Goal: Task Accomplishment & Management: Manage account settings

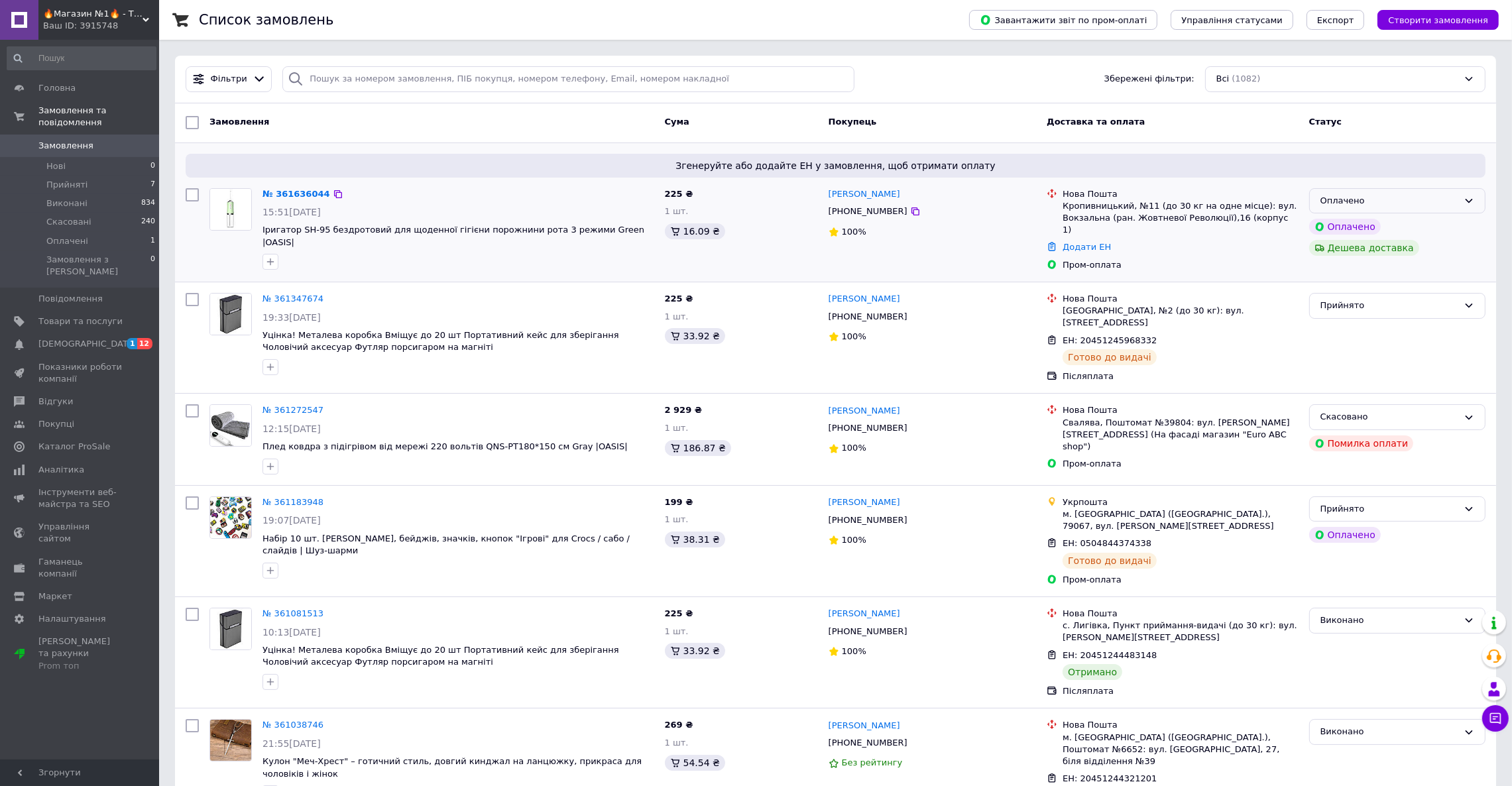
click at [1470, 198] on icon at bounding box center [1468, 201] width 10 height 10
click at [1418, 226] on li "Прийнято" at bounding box center [1397, 228] width 175 height 25
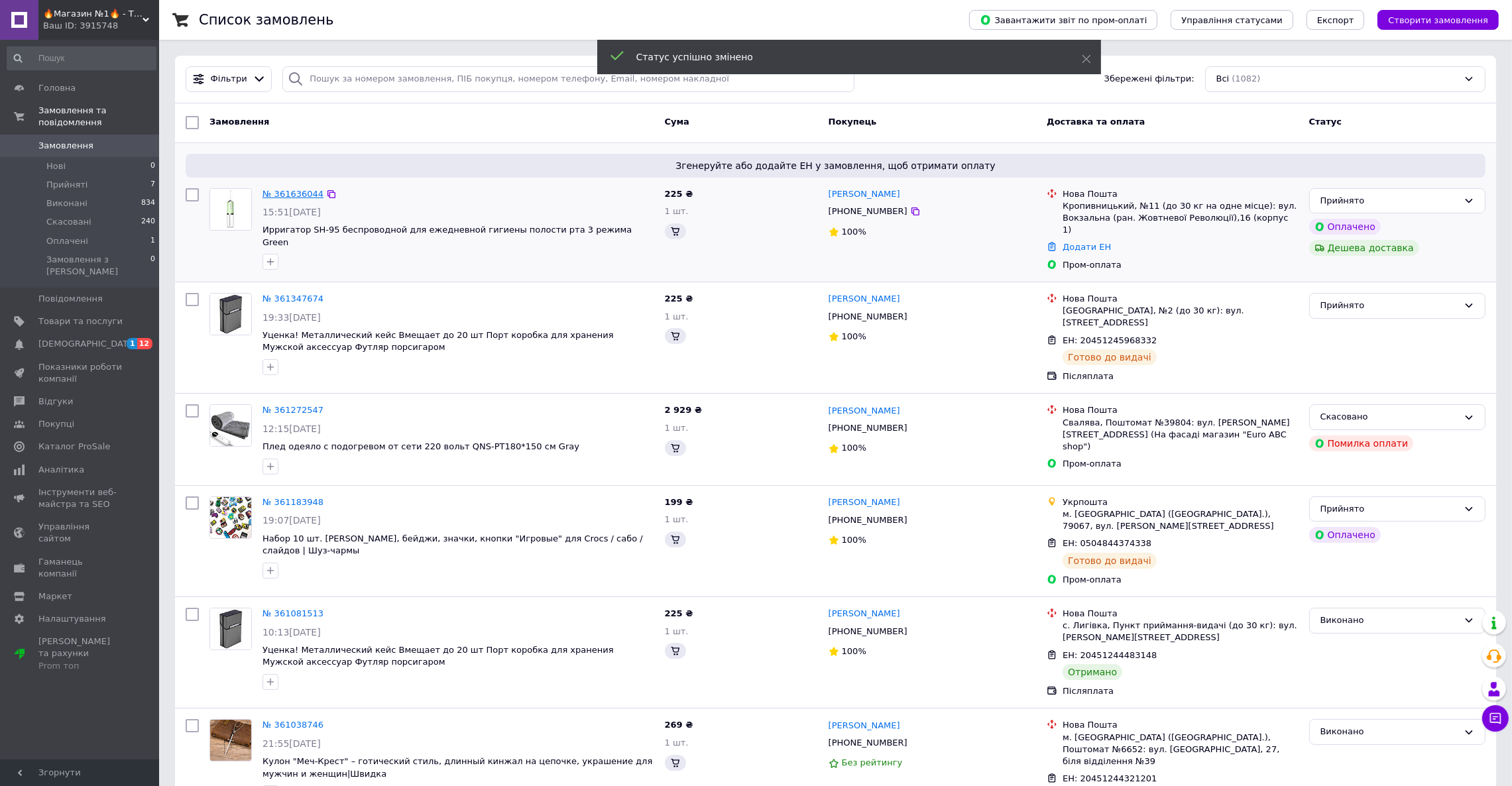
click at [285, 195] on link "№ 361636044" at bounding box center [293, 194] width 61 height 10
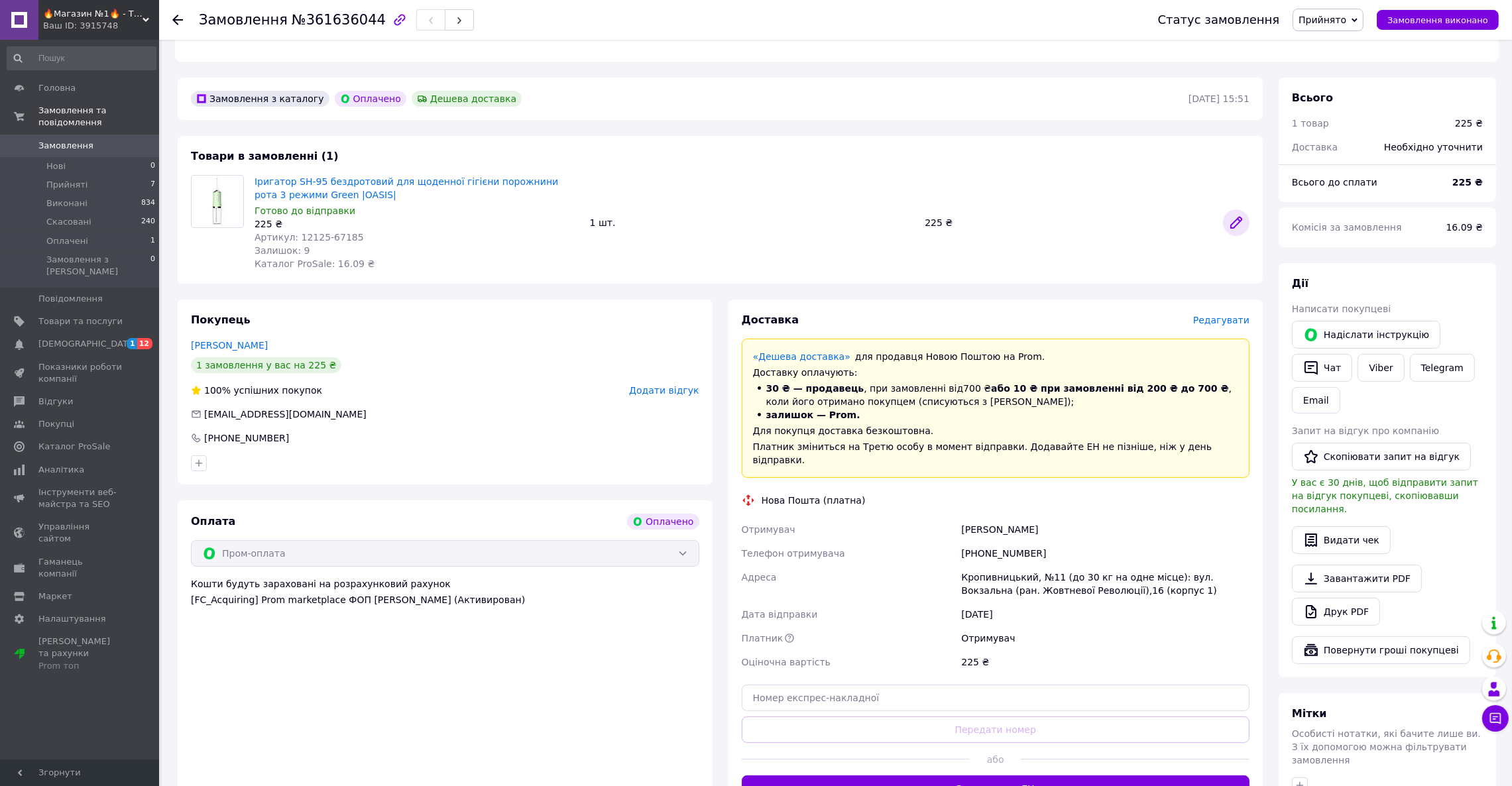
scroll to position [33, 0]
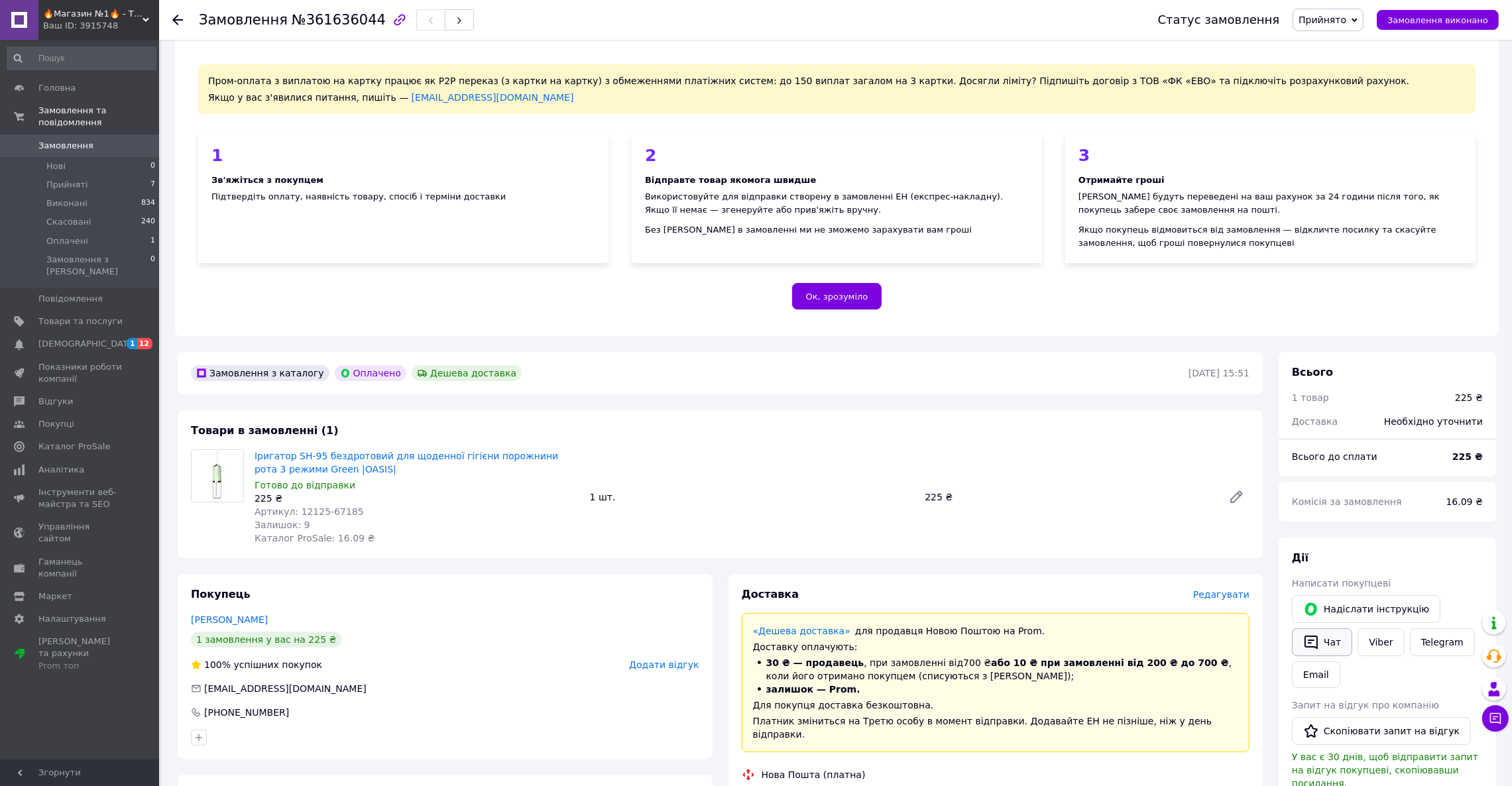
click at [1316, 647] on icon "button" at bounding box center [1311, 642] width 13 height 14
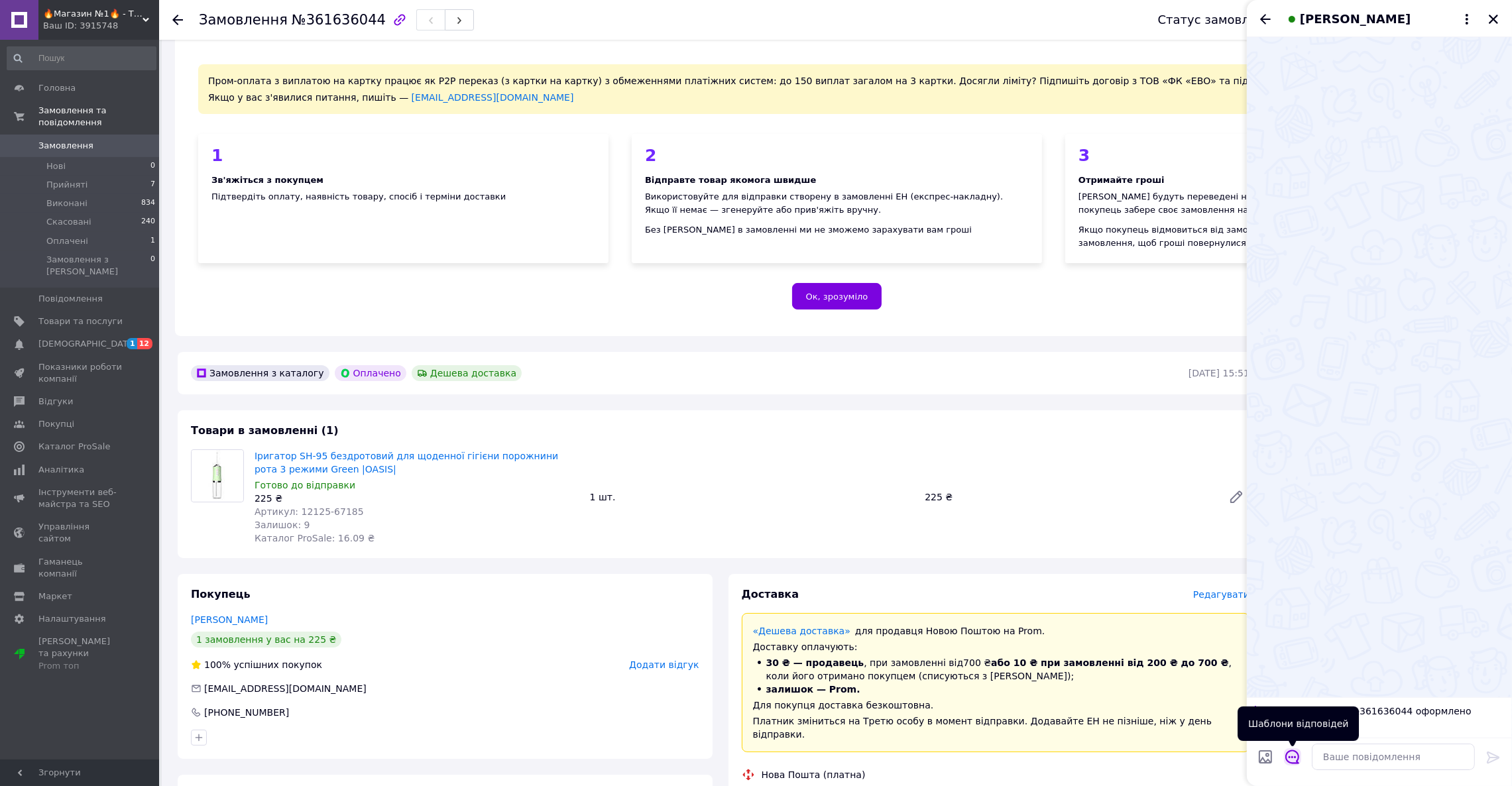
click at [1294, 757] on icon "Відкрити шаблони відповідей" at bounding box center [1291, 757] width 14 height 14
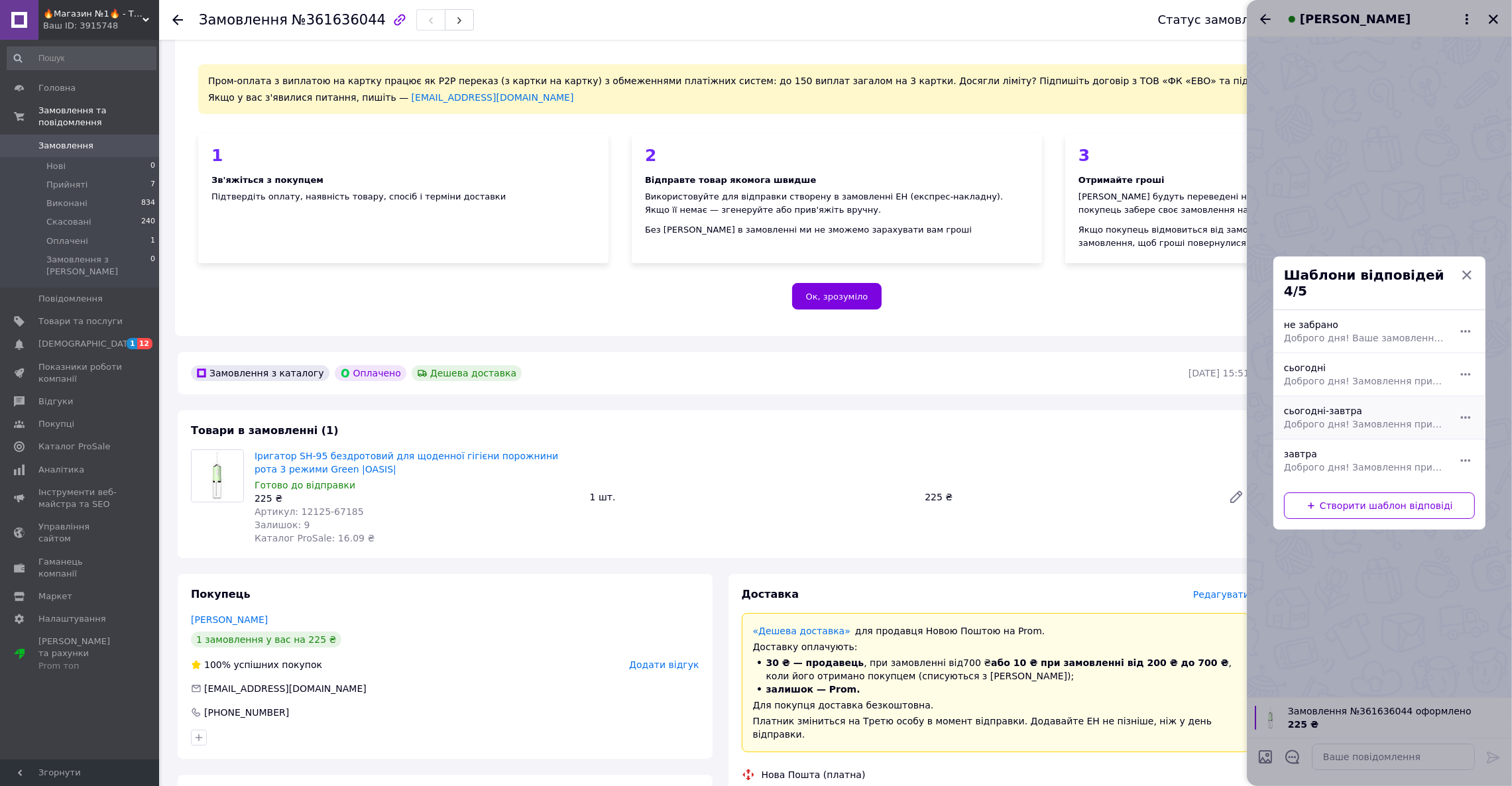
click at [1347, 404] on div "сьогодні-завтра Доброго дня! Замовлення прийнято, сьогодні-завтра відправка буд…" at bounding box center [1364, 417] width 172 height 37
type textarea "Доброго дня! Замовлення прийнято, сьогодні-завтра відправка буде 😊"
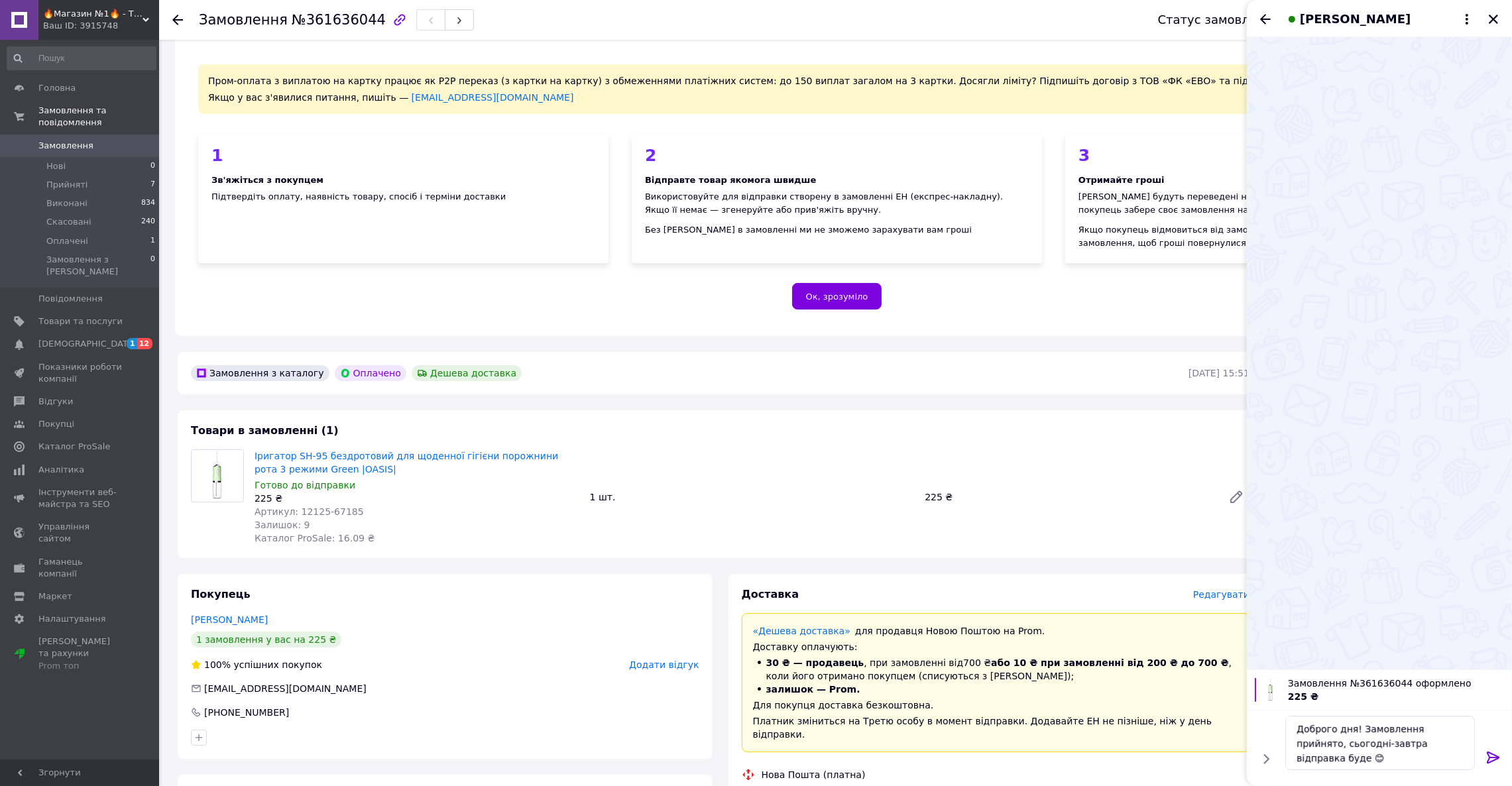
click at [1493, 755] on icon at bounding box center [1493, 757] width 16 height 16
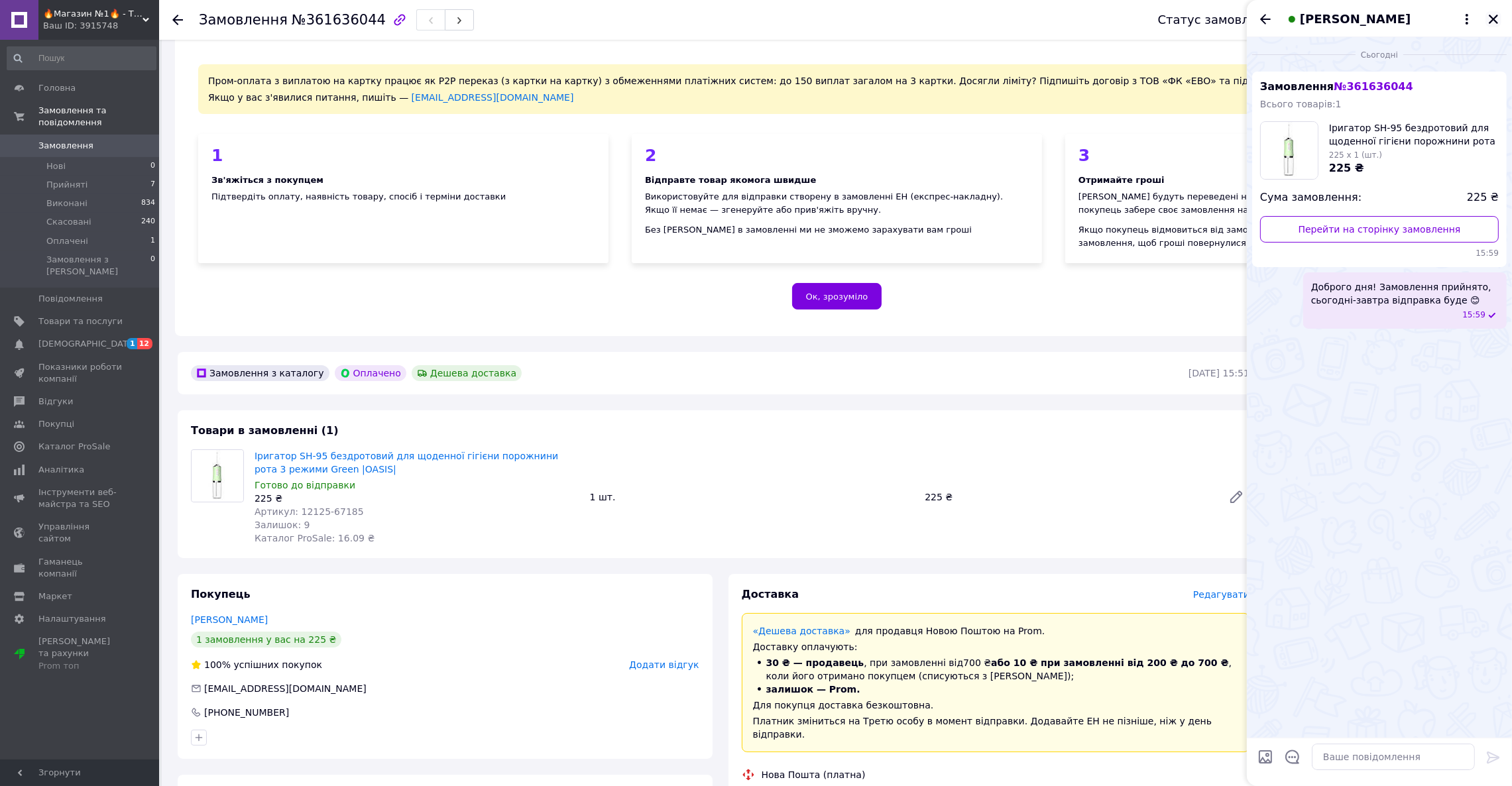
click at [1497, 14] on icon "Закрити" at bounding box center [1493, 19] width 12 height 12
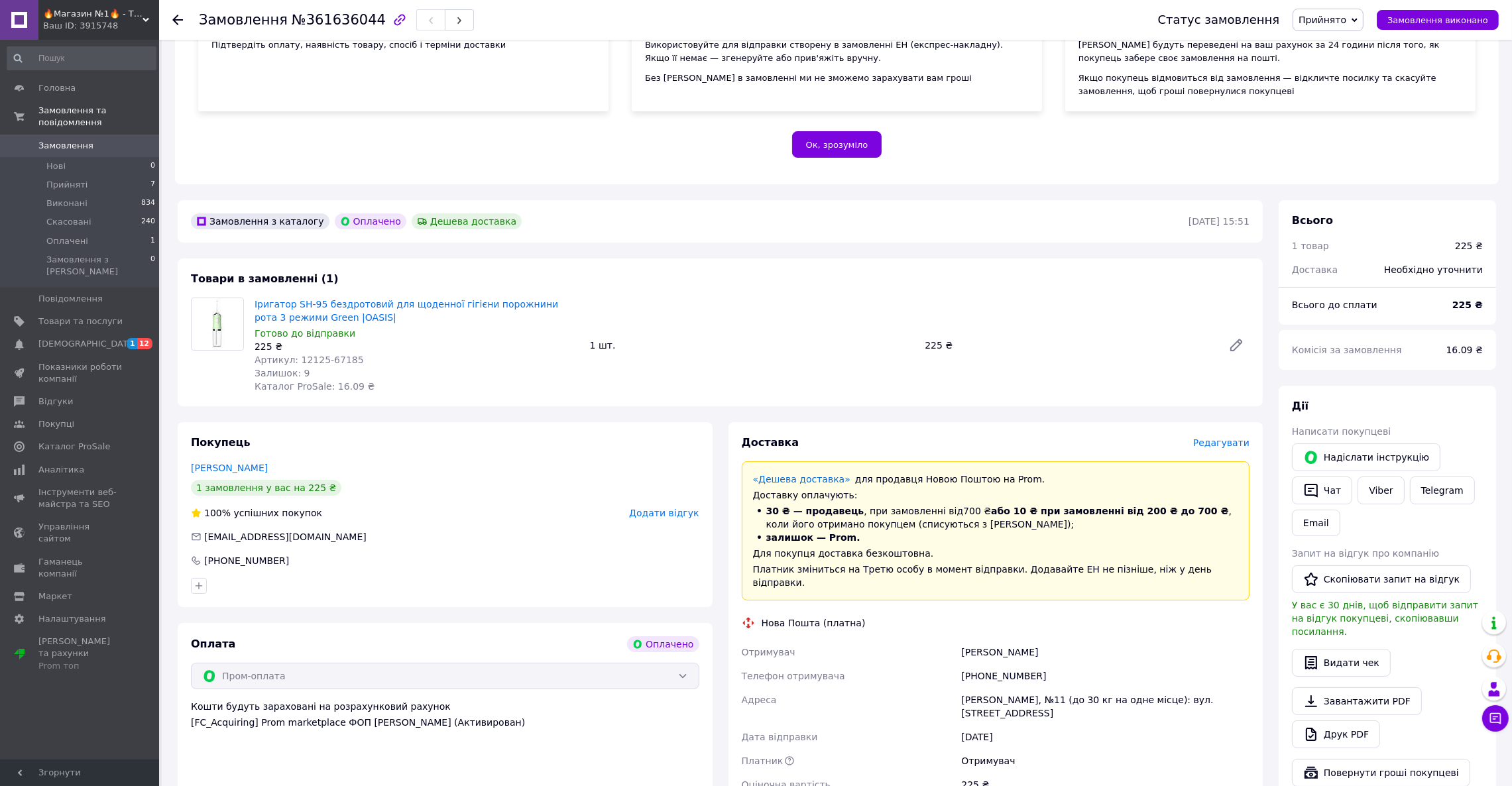
scroll to position [331, 0]
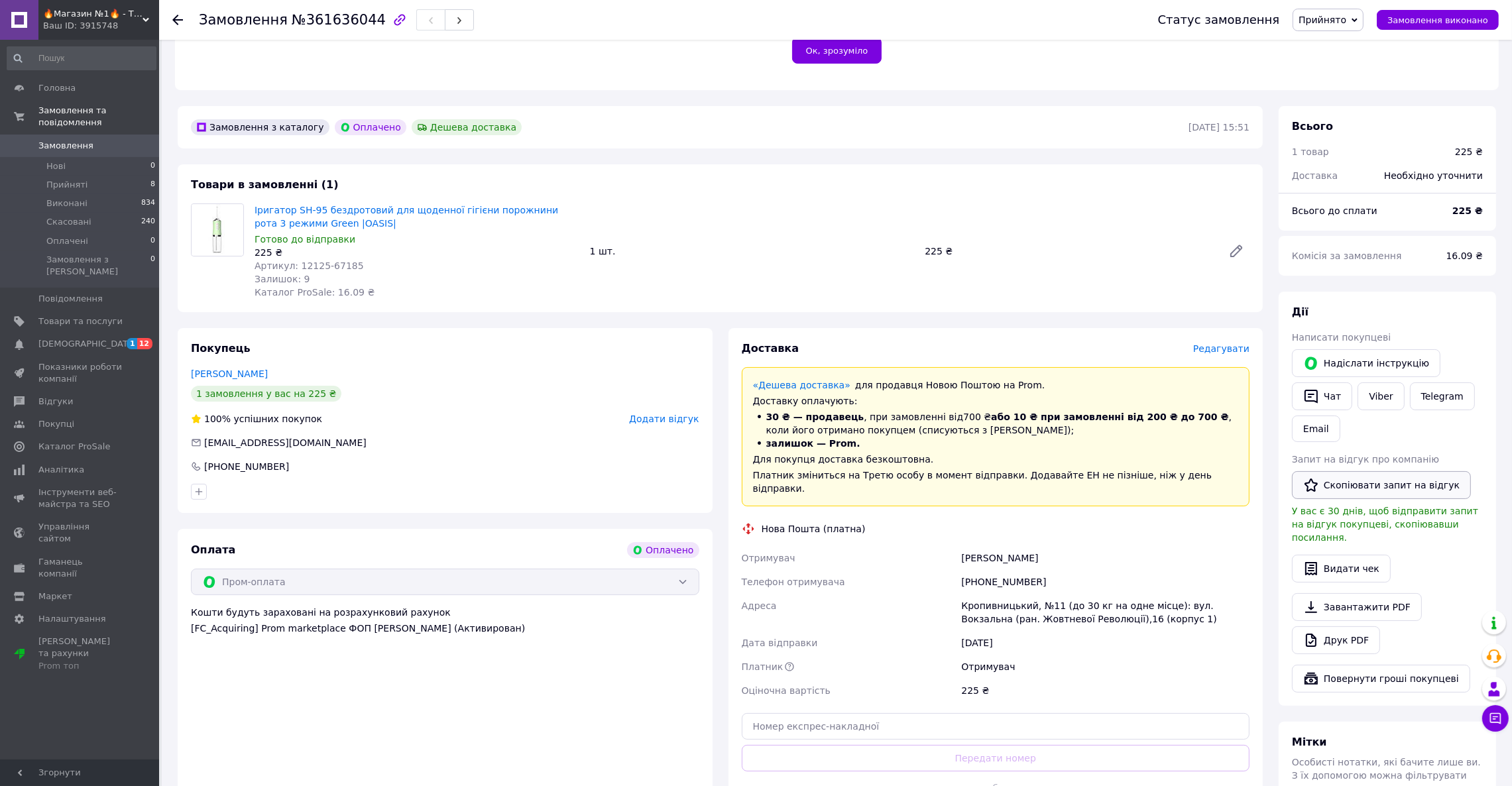
scroll to position [383, 0]
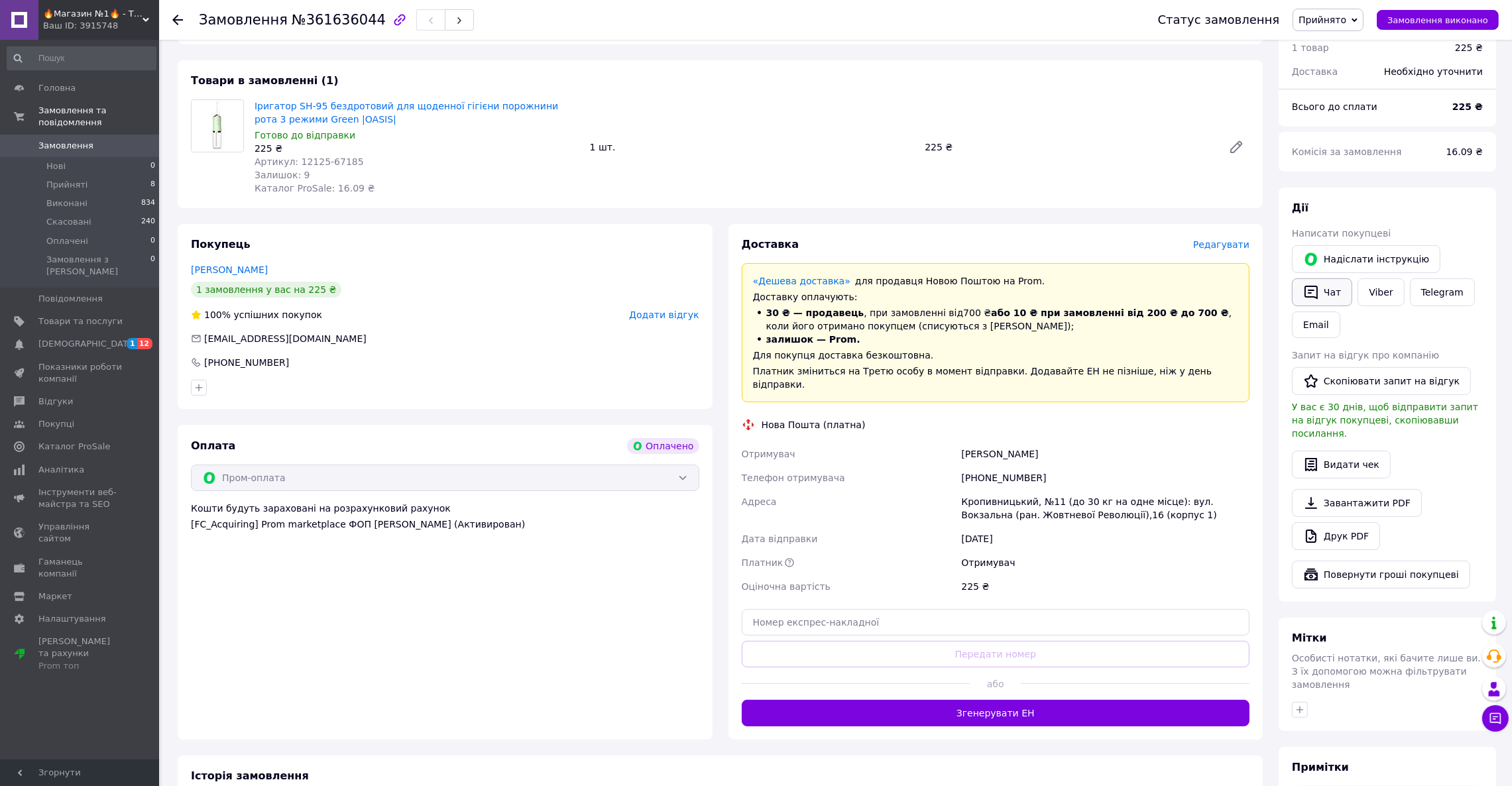
click at [1322, 288] on button "Чат" at bounding box center [1321, 292] width 60 height 28
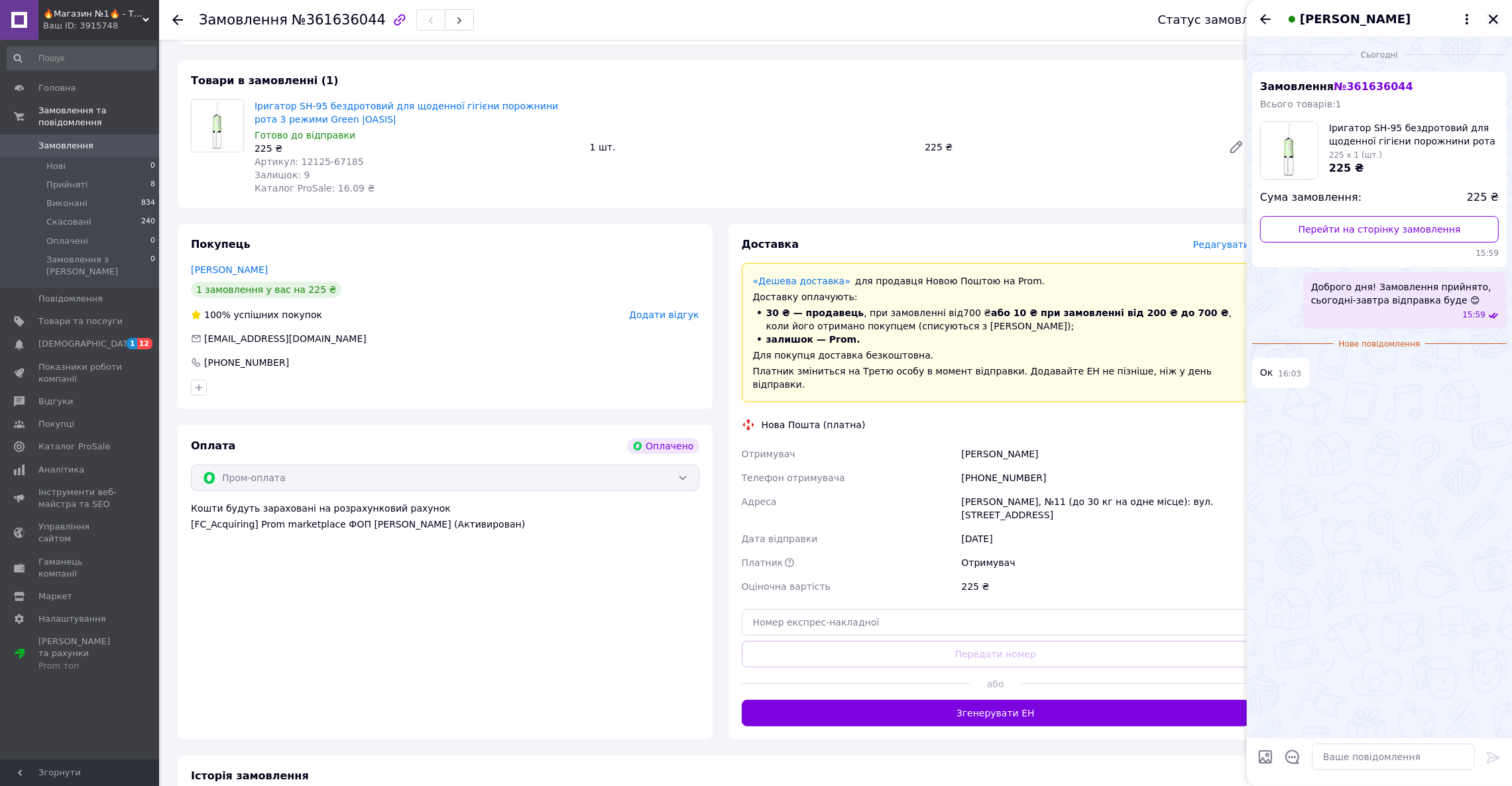
click at [1495, 16] on icon "Закрити" at bounding box center [1493, 19] width 10 height 10
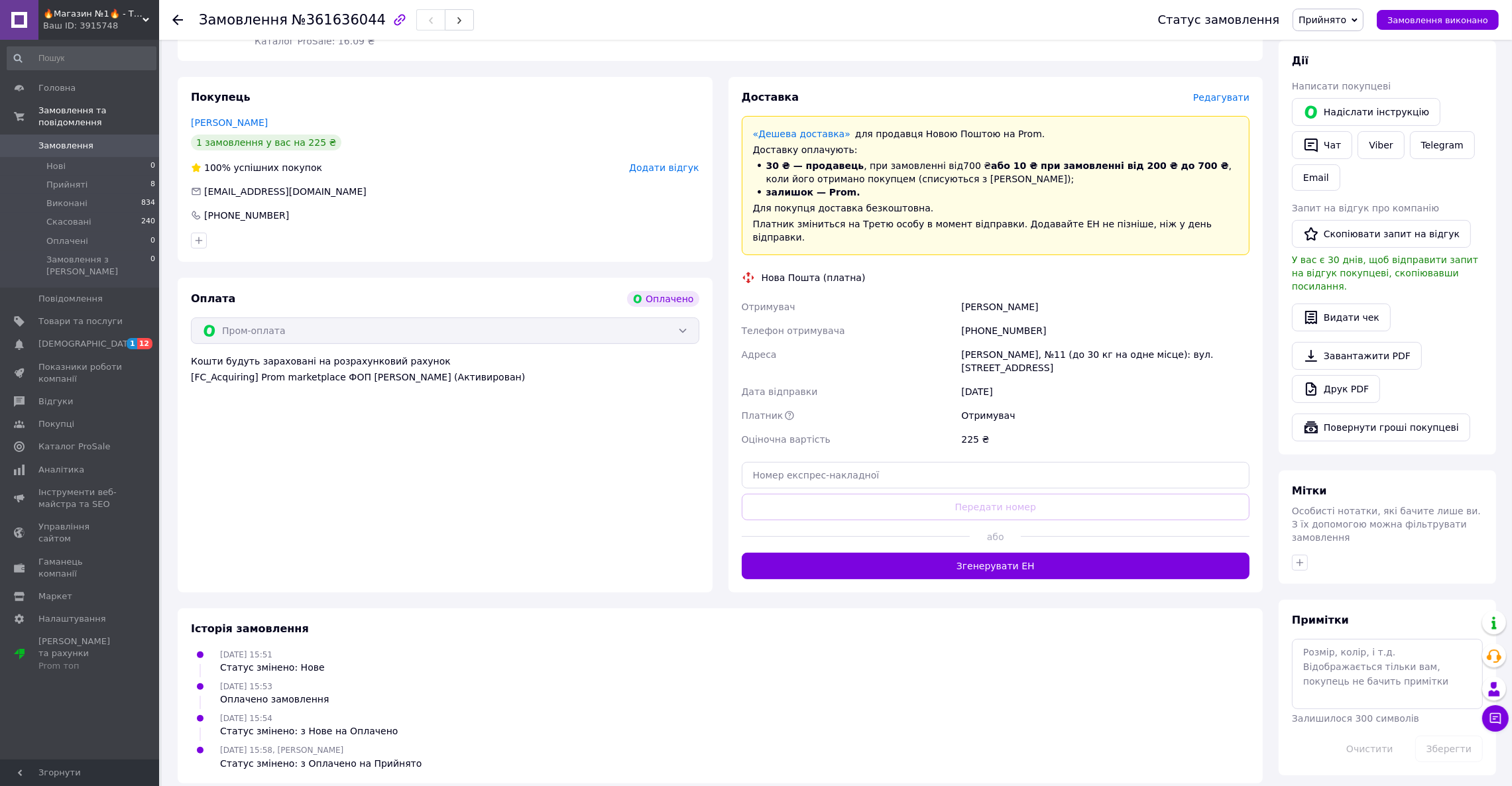
scroll to position [33, 0]
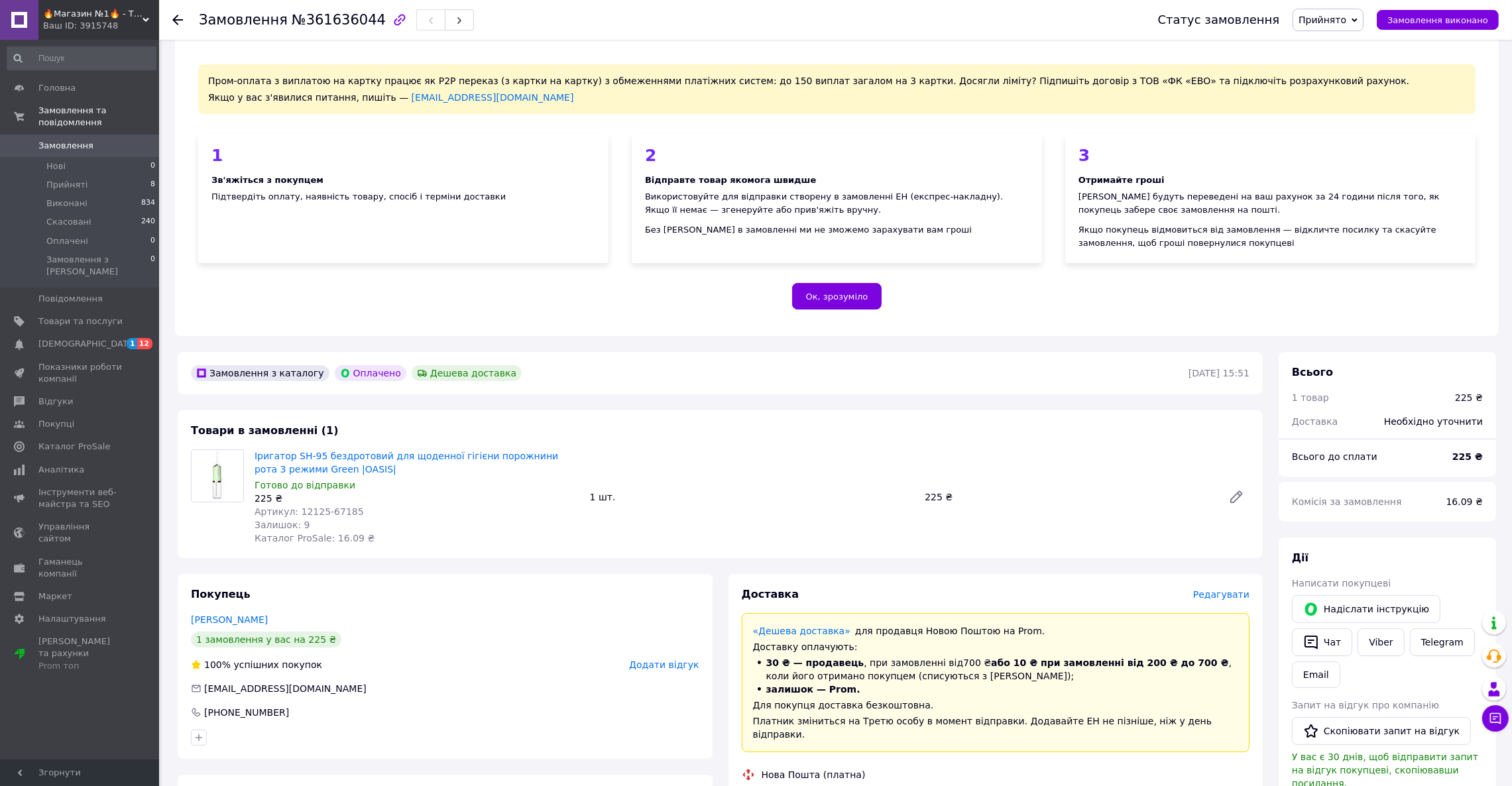
click at [117, 140] on span "Замовлення" at bounding box center [80, 145] width 85 height 12
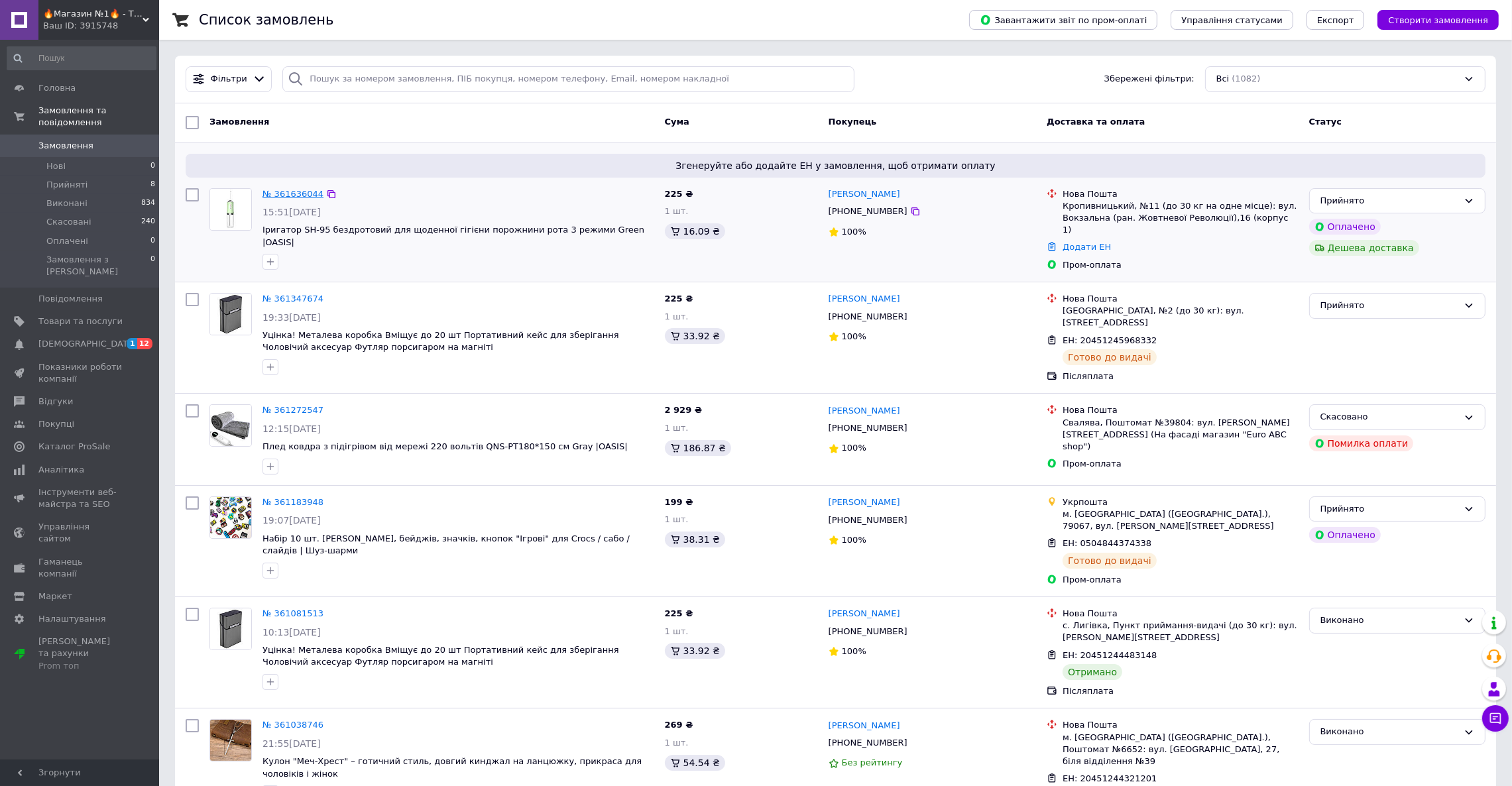
click at [307, 191] on link "№ 361636044" at bounding box center [293, 194] width 61 height 10
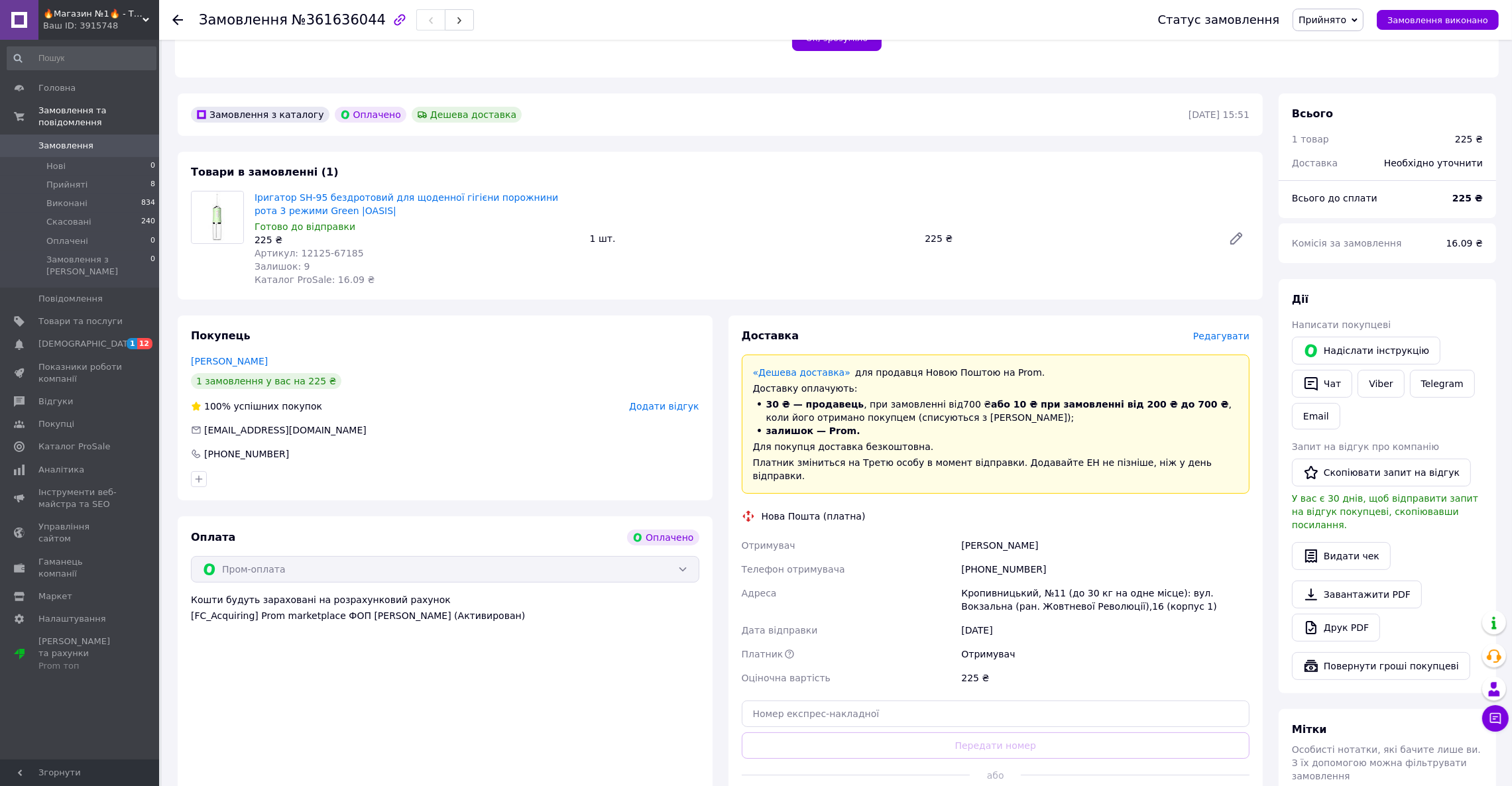
scroll to position [374, 0]
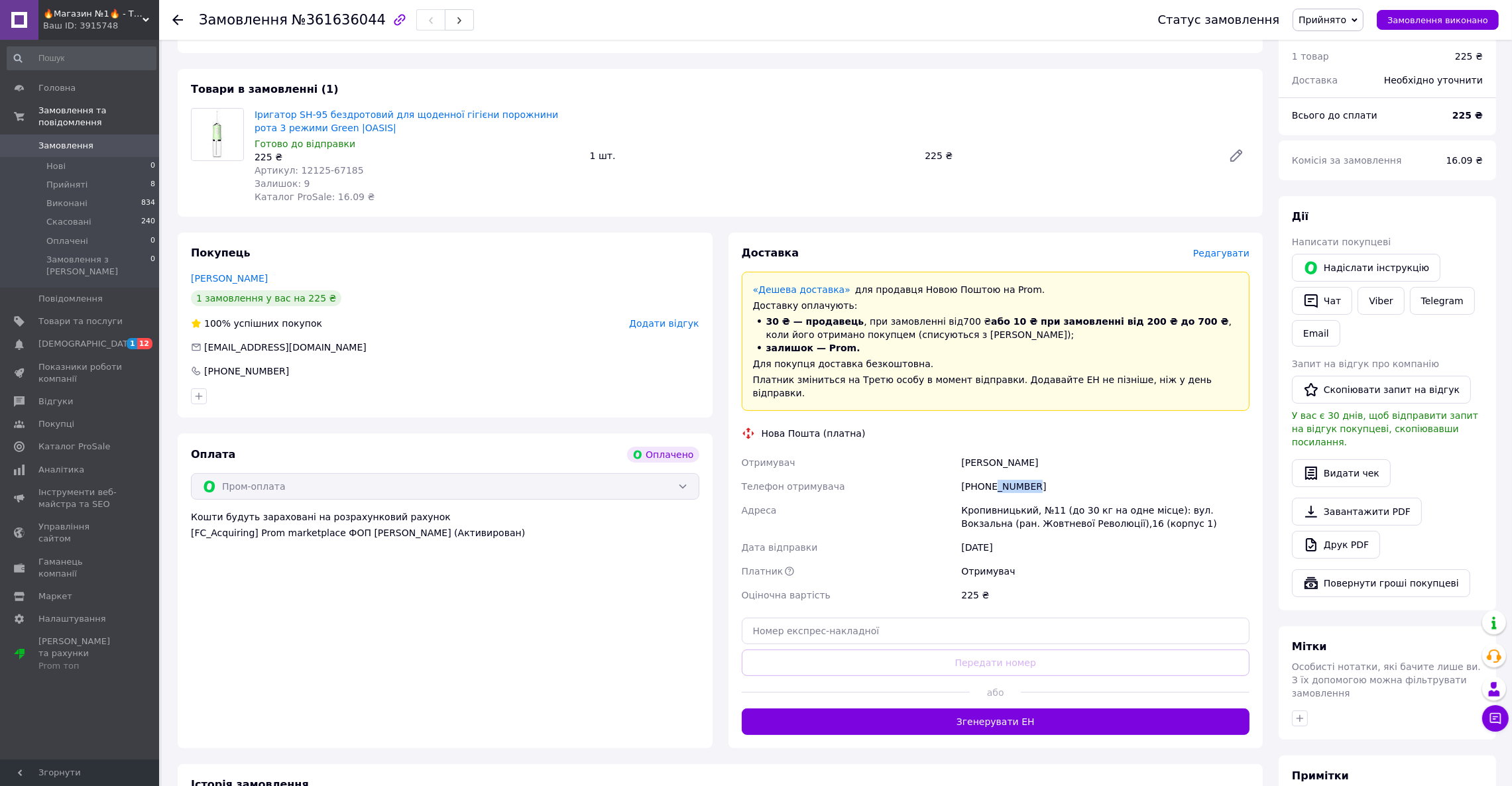
drag, startPoint x: 995, startPoint y: 471, endPoint x: 1041, endPoint y: 482, distance: 47.3
click at [1041, 482] on div "[PHONE_NUMBER]" at bounding box center [1105, 486] width 294 height 24
copy div "4570367"
click at [1010, 457] on div "[PERSON_NAME]" at bounding box center [1105, 462] width 294 height 24
click at [973, 451] on div "[PERSON_NAME]" at bounding box center [1105, 462] width 294 height 24
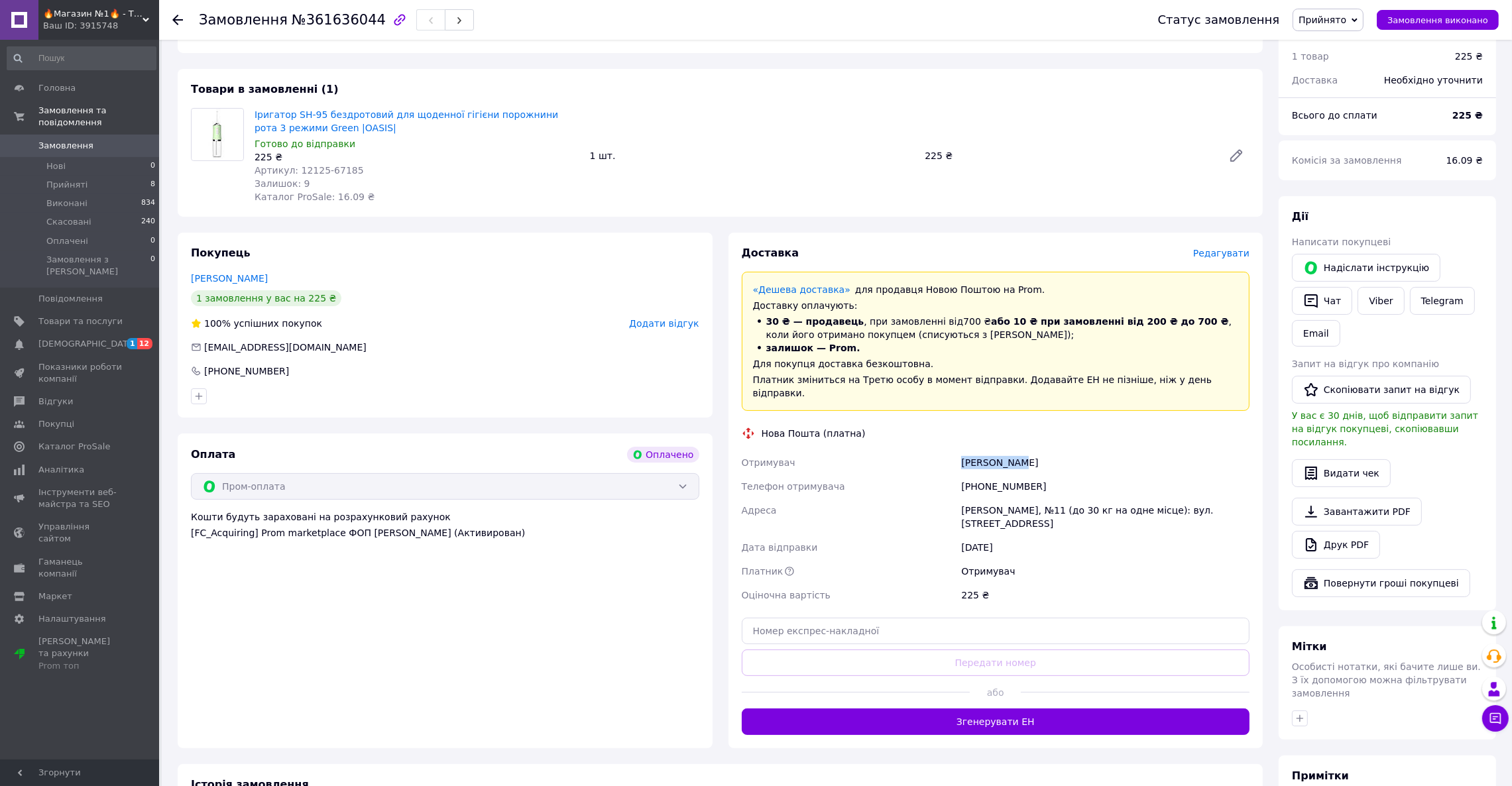
click at [973, 451] on div "[PERSON_NAME]" at bounding box center [1105, 462] width 294 height 24
copy div "[PERSON_NAME]"
click at [996, 498] on div "[PERSON_NAME], №11 (до 30 кг на одне місце): вул. [STREET_ADDRESS]" at bounding box center [1105, 516] width 294 height 37
click at [998, 500] on div "[PERSON_NAME], №11 (до 30 кг на одне місце): вул. [STREET_ADDRESS]" at bounding box center [1105, 516] width 294 height 37
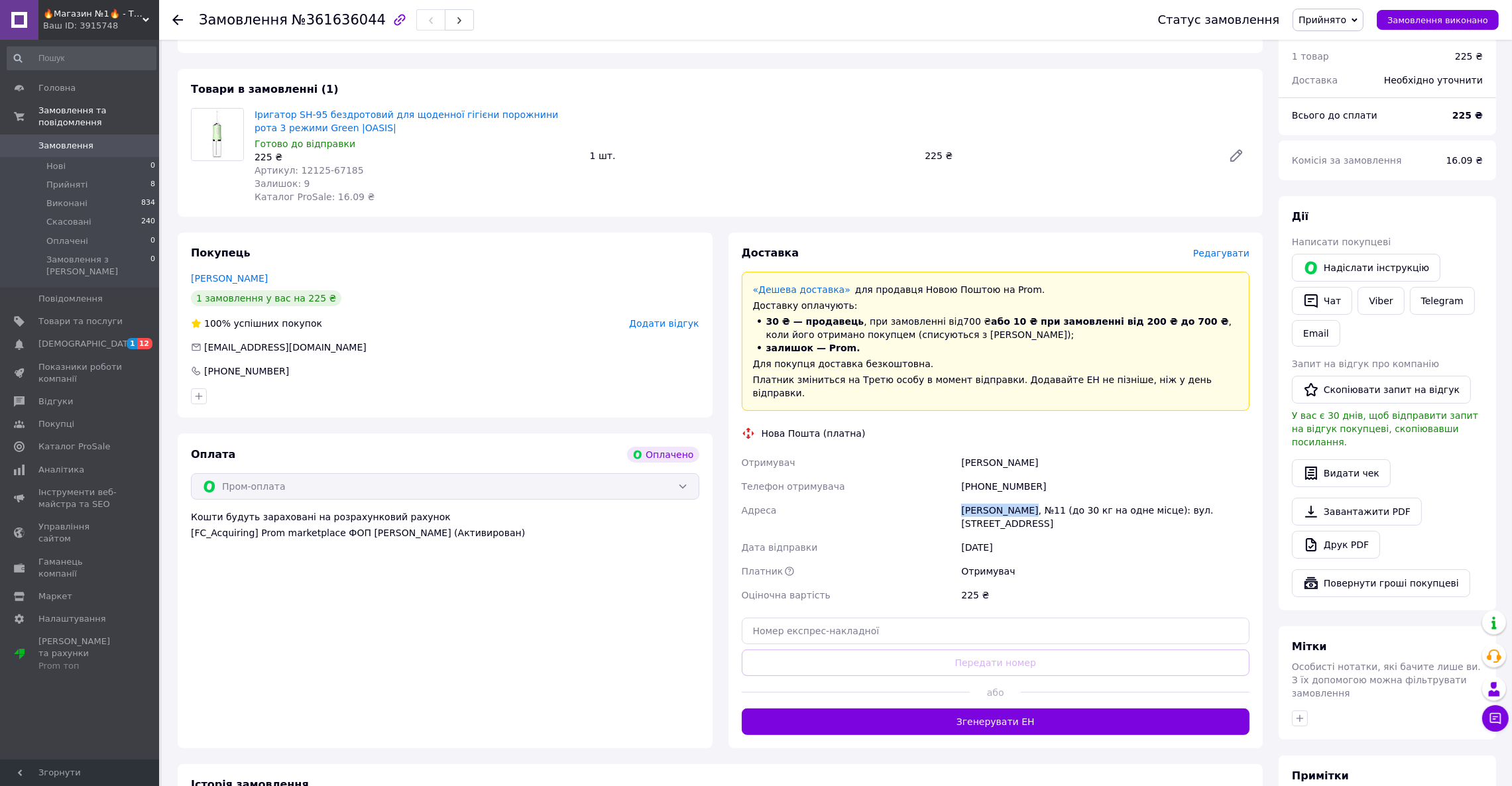
copy div "Кропивницький"
click at [907, 535] on div "Дата відправки" at bounding box center [848, 546] width 220 height 24
click at [966, 451] on div "[PERSON_NAME]" at bounding box center [1105, 462] width 294 height 24
copy div "[PERSON_NAME]"
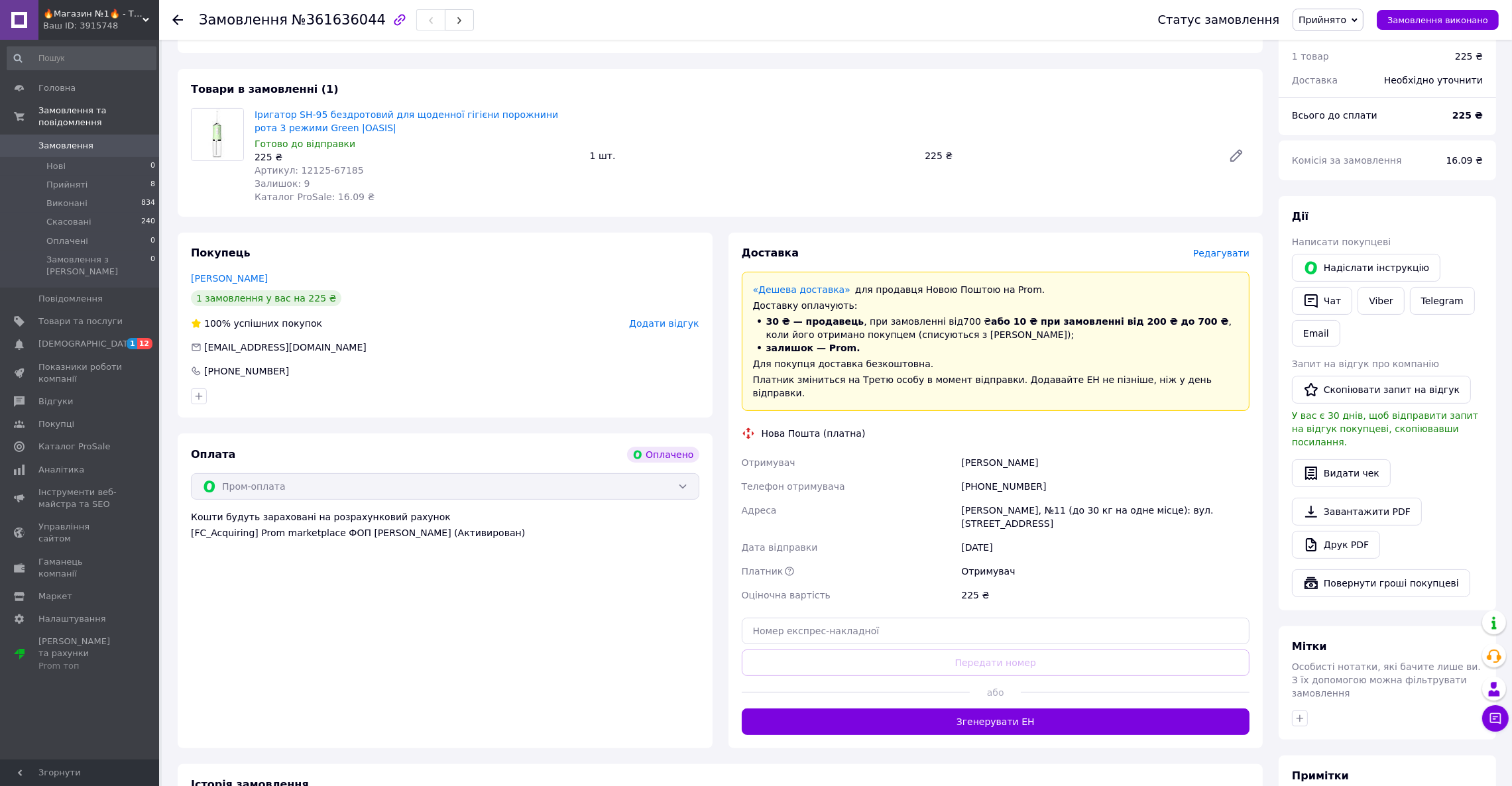
click at [924, 498] on div "Адреса" at bounding box center [848, 516] width 220 height 37
drag, startPoint x: 248, startPoint y: 99, endPoint x: 316, endPoint y: 128, distance: 73.9
click at [316, 128] on div "Товари в замовленні (1) Іригатор SH-95 бездротовий для щоденної гігієни порожни…" at bounding box center [720, 142] width 1085 height 147
copy link "Іригатор SH-95 бездротовий для щоденної гігієни порожнини рота 3 режими Green"
drag, startPoint x: 349, startPoint y: 170, endPoint x: 296, endPoint y: 168, distance: 53.0
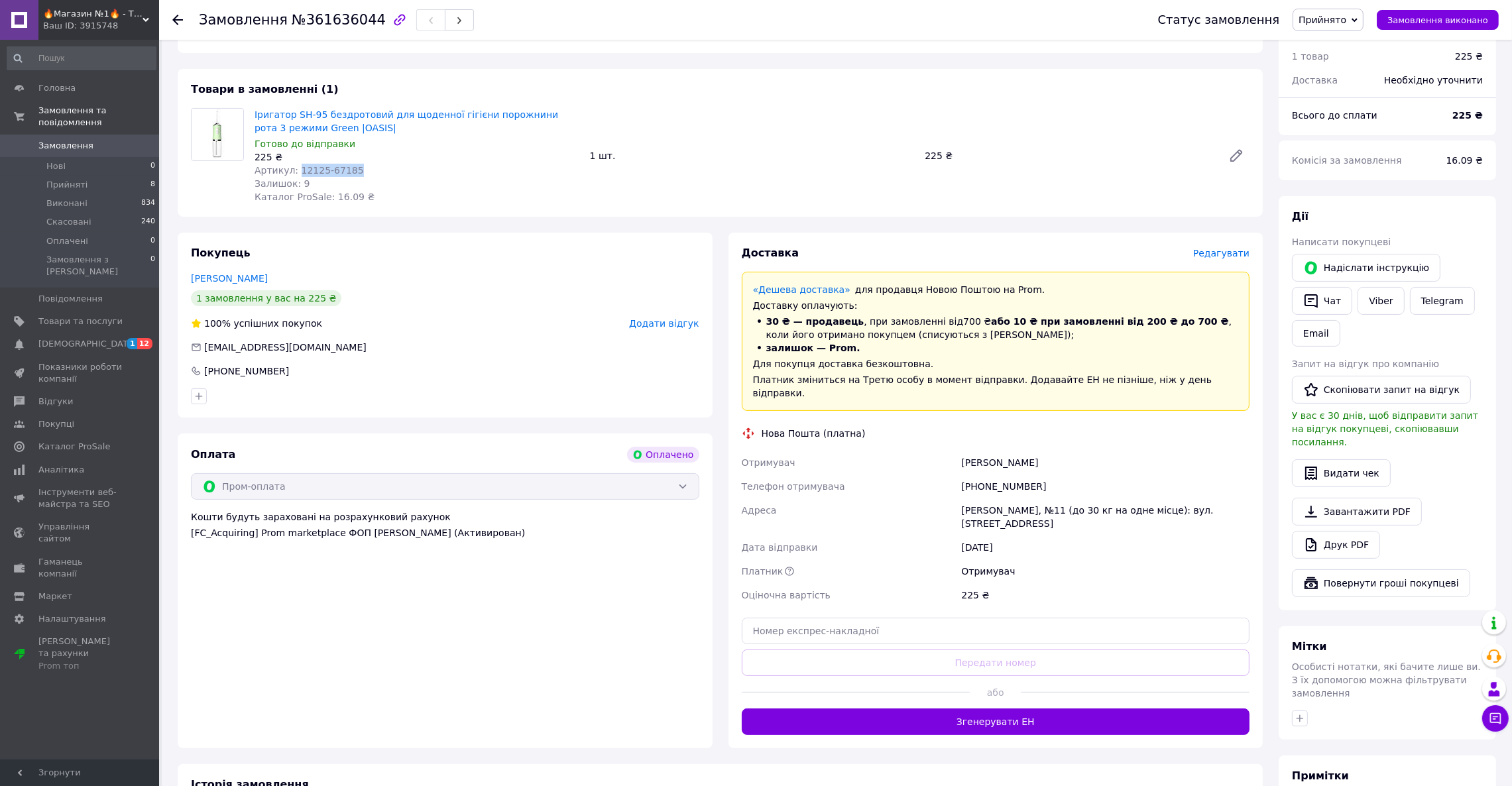
click at [296, 168] on div "Артикул: 12125-67185" at bounding box center [417, 170] width 325 height 13
copy span "12125-67185"
click at [90, 310] on link "Товари та послуги" at bounding box center [81, 321] width 163 height 23
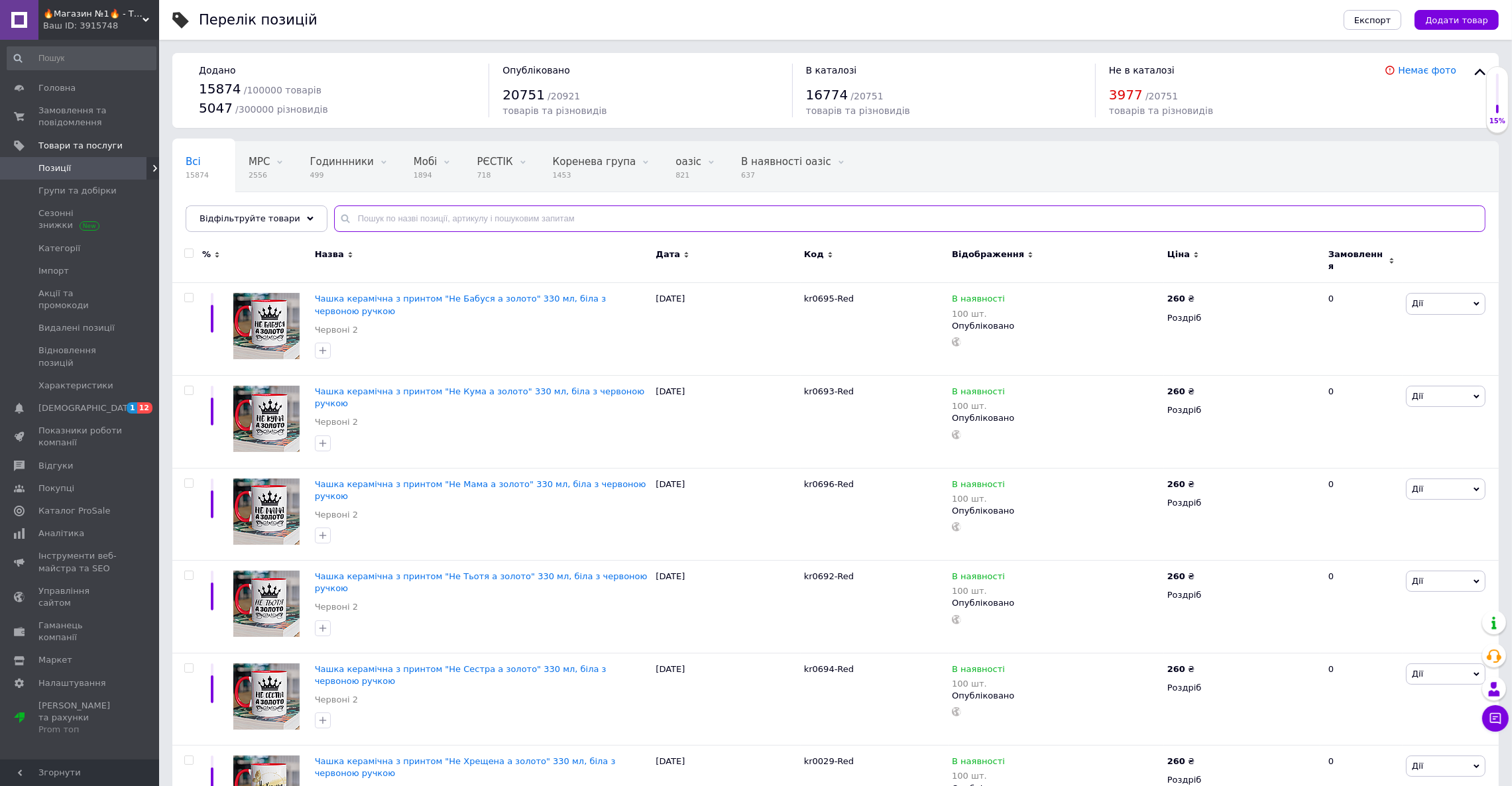
click at [378, 222] on input "text" at bounding box center [909, 219] width 1152 height 27
type input "іригатор"
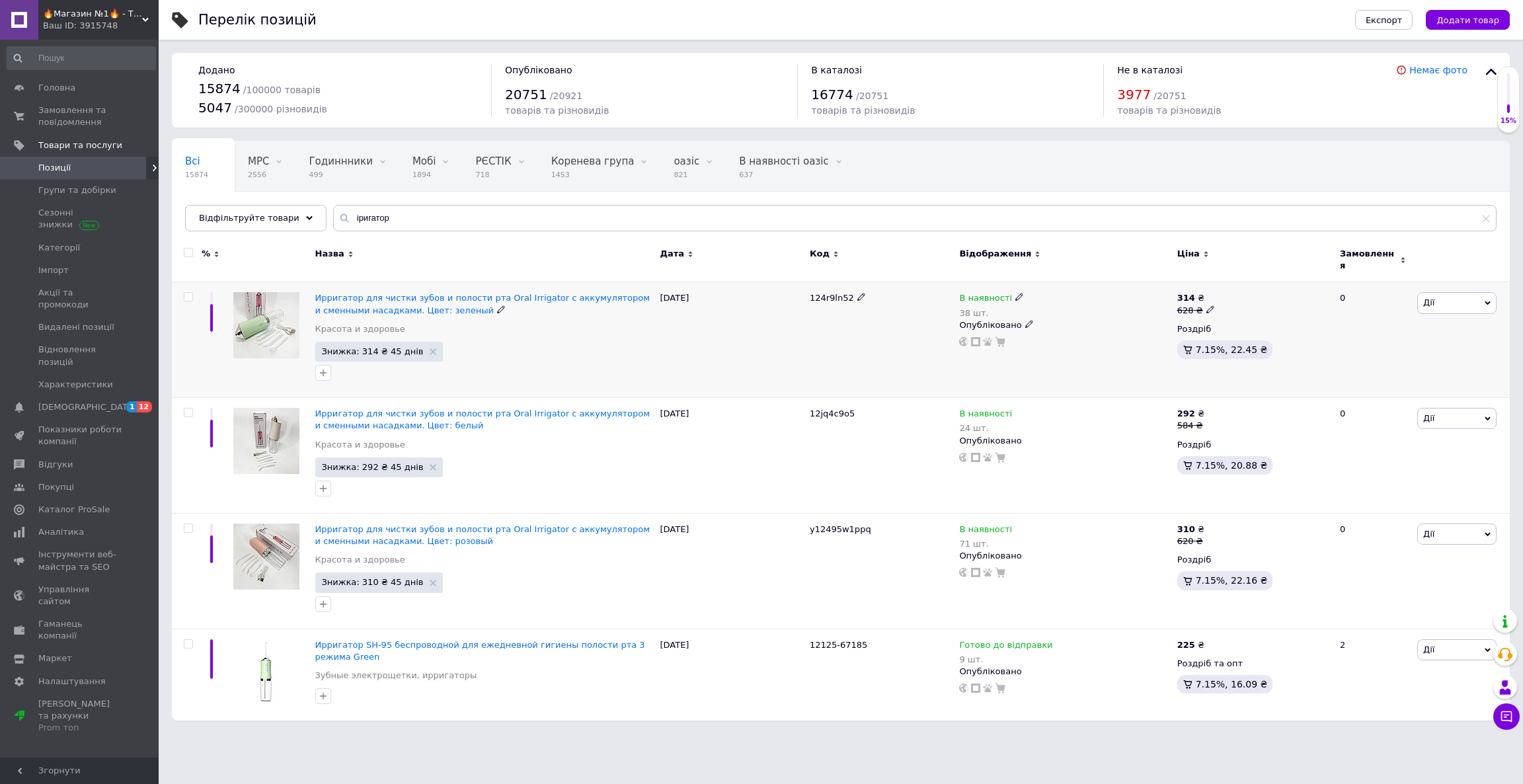
click at [826, 293] on span "124r9ln52" at bounding box center [832, 298] width 45 height 9
copy span "124r9ln52"
click at [533, 734] on html "🔥Магазин №1🔥 - Товаров для дома Ваш ID: 3915748 Сайт 🔥Магазин №1🔥 - Товаров для…" at bounding box center [762, 367] width 1523 height 734
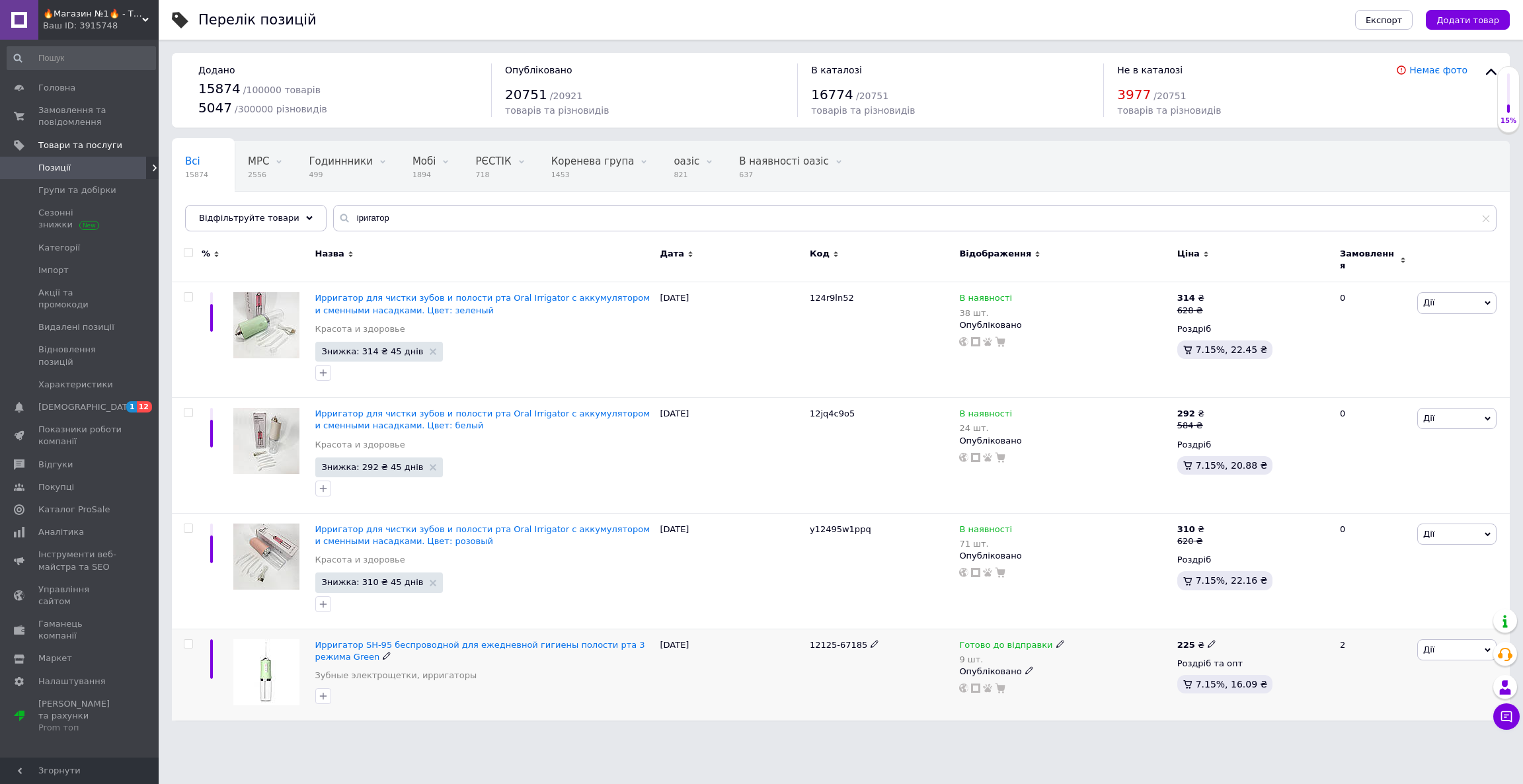
click at [184, 640] on input "checkbox" at bounding box center [188, 644] width 9 height 9
checkbox input "true"
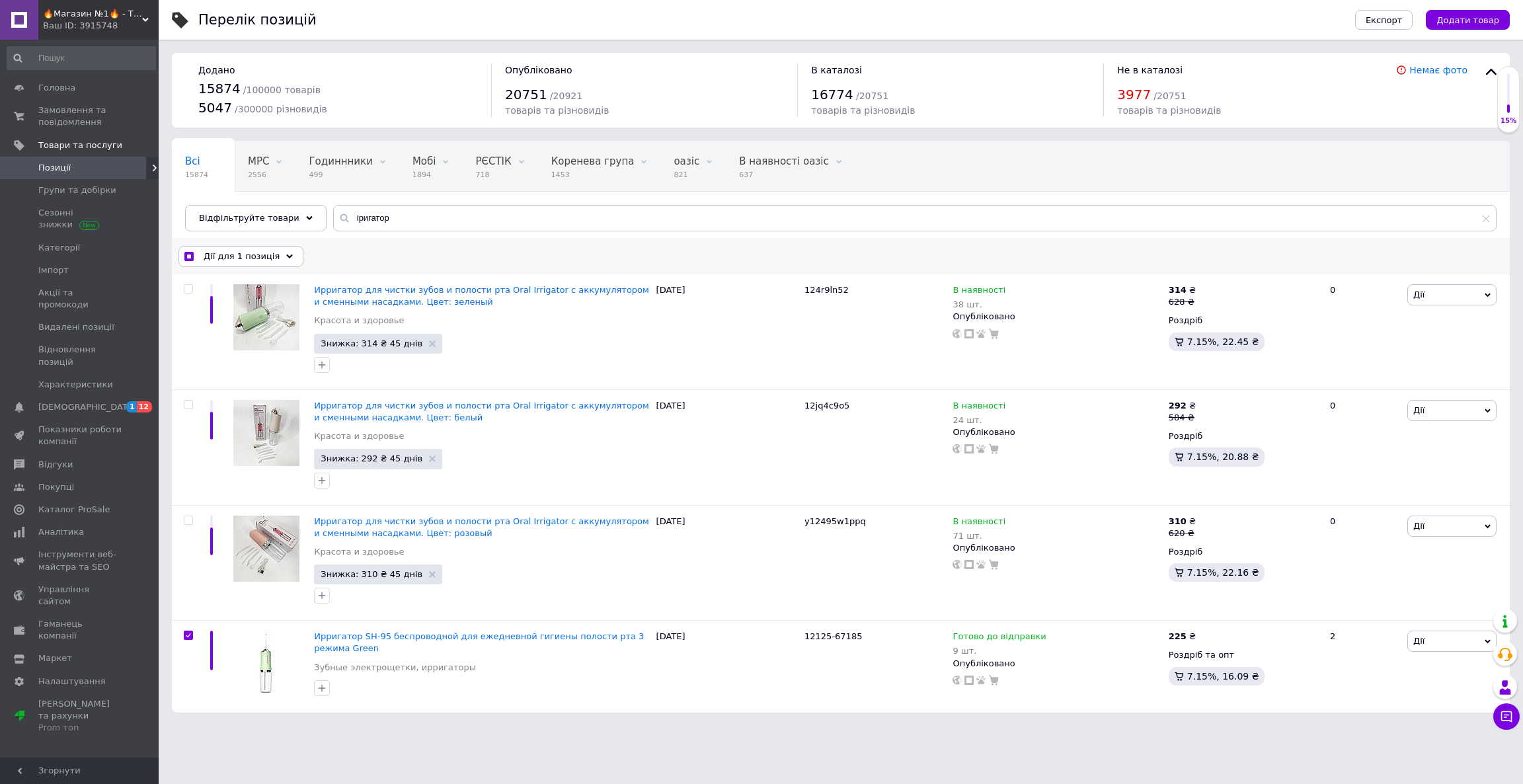
click at [272, 259] on div "Дії для 1 позиція" at bounding box center [241, 256] width 125 height 21
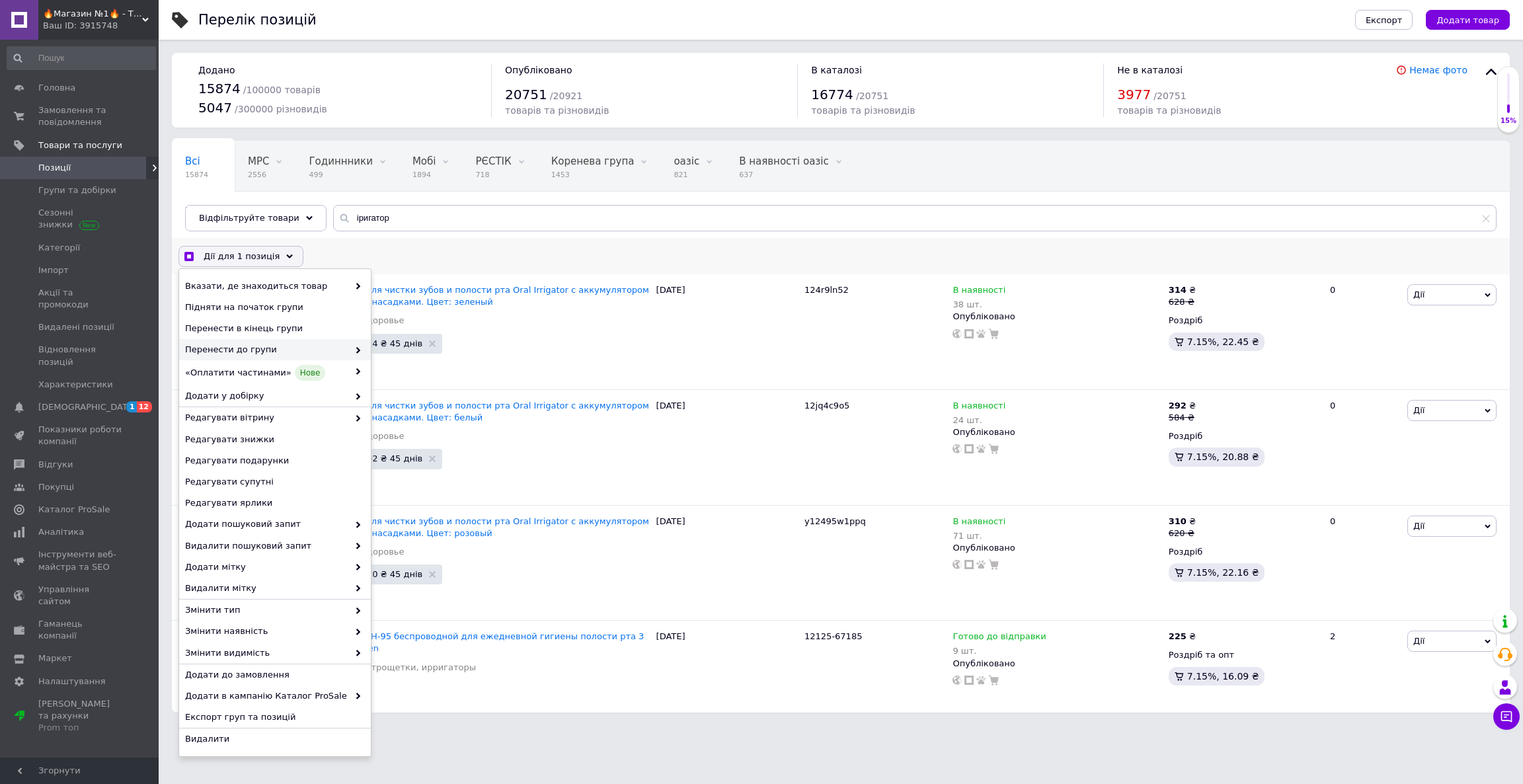
click at [296, 345] on span "Перенести до групи" at bounding box center [266, 349] width 163 height 12
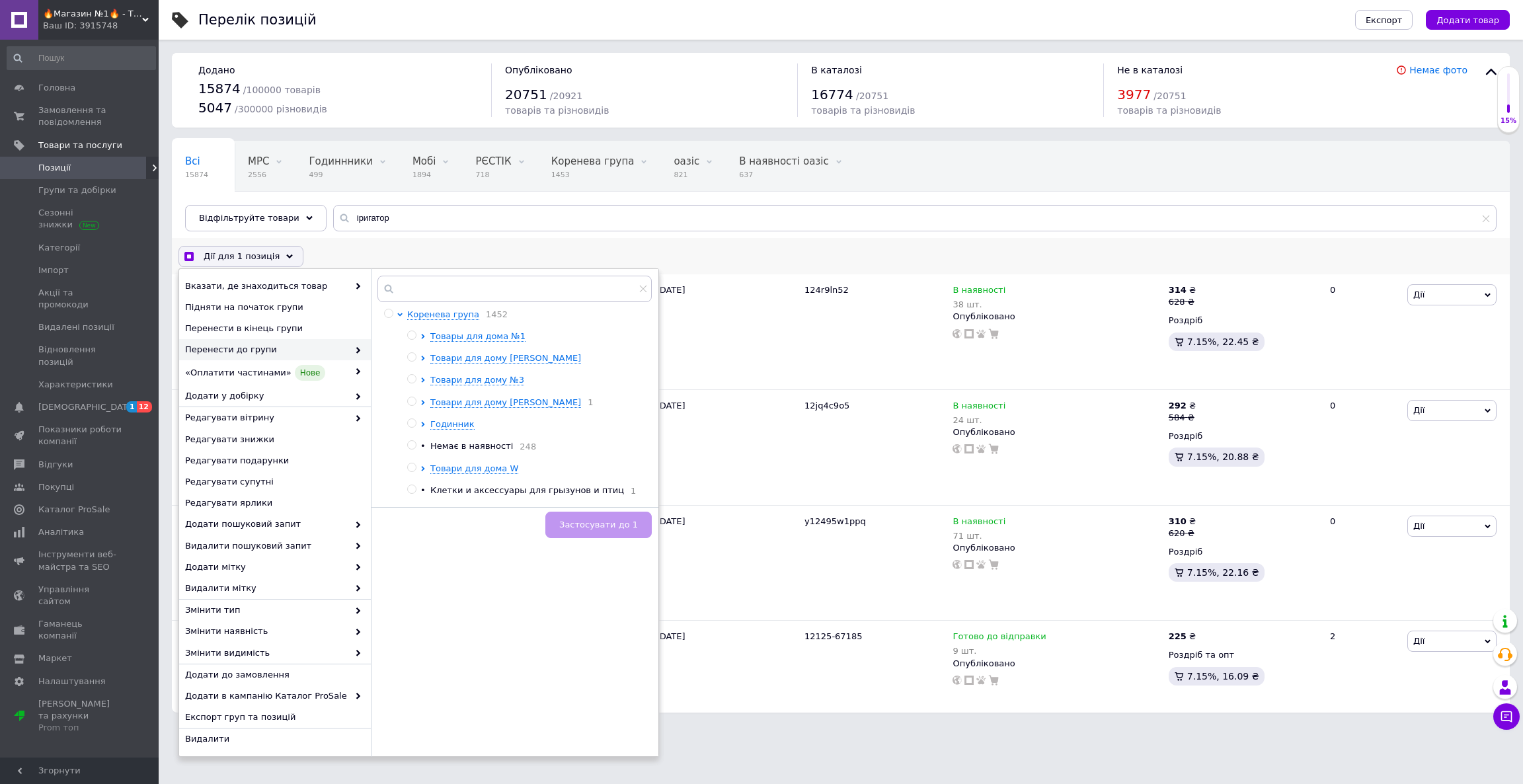
checkbox input "true"
click at [408, 446] on input "radio" at bounding box center [411, 445] width 9 height 9
radio input "true"
click at [616, 523] on span "Застосувати до 1" at bounding box center [598, 524] width 79 height 9
checkbox input "true"
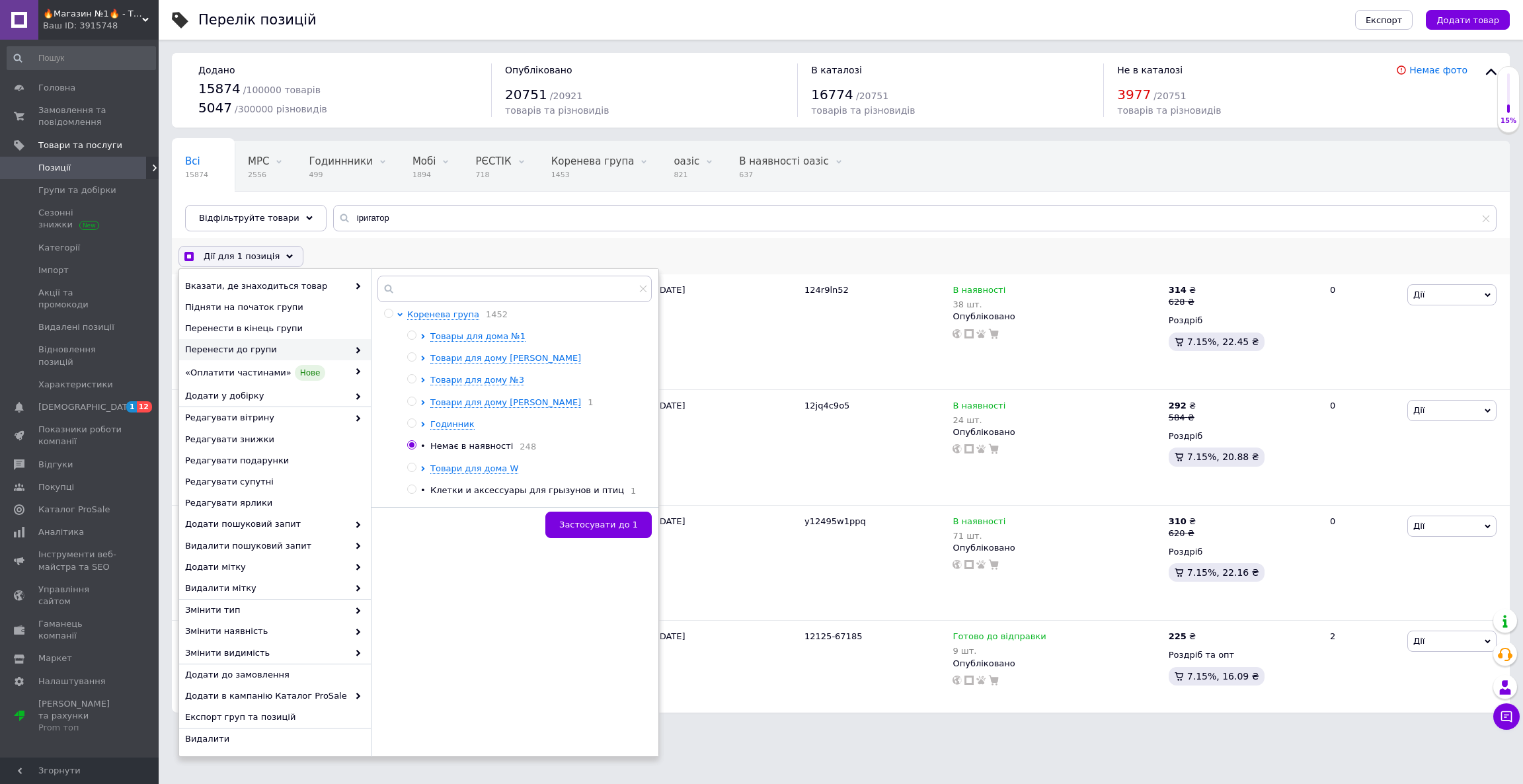
checkbox input "false"
